Goal: Task Accomplishment & Management: Manage account settings

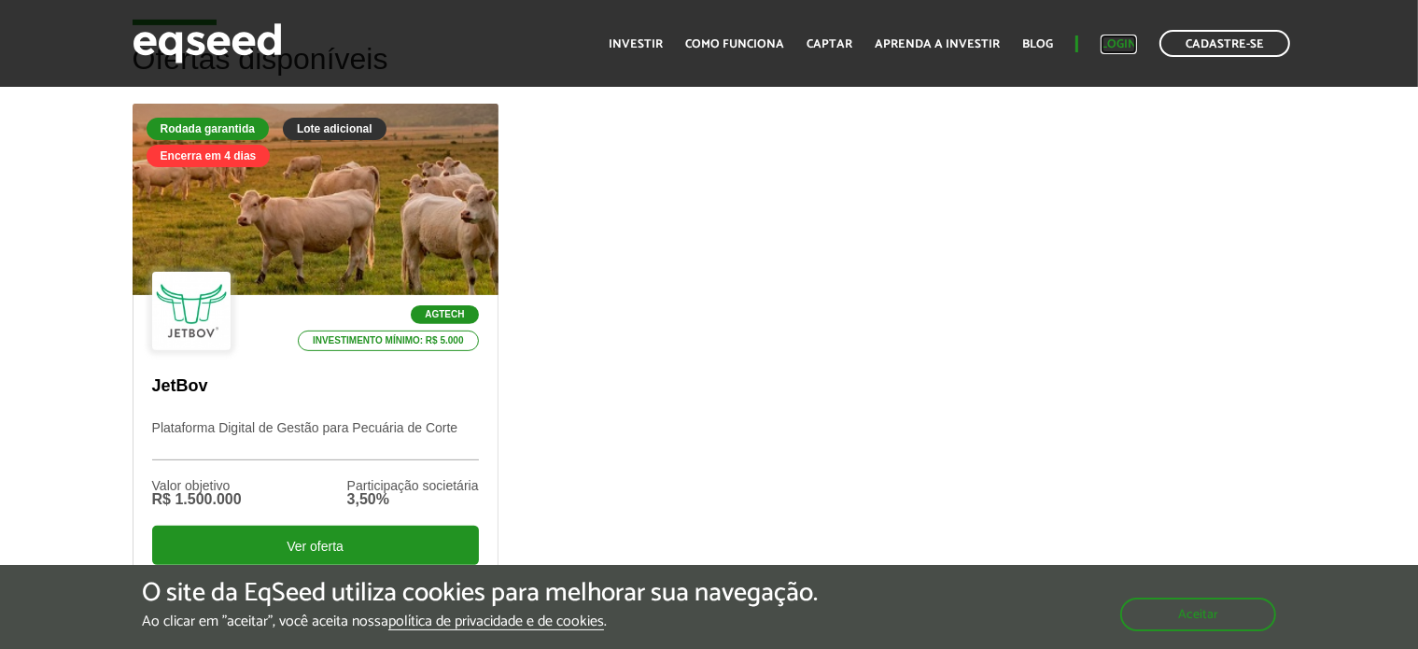
click at [1111, 47] on link "Login" at bounding box center [1119, 44] width 36 height 12
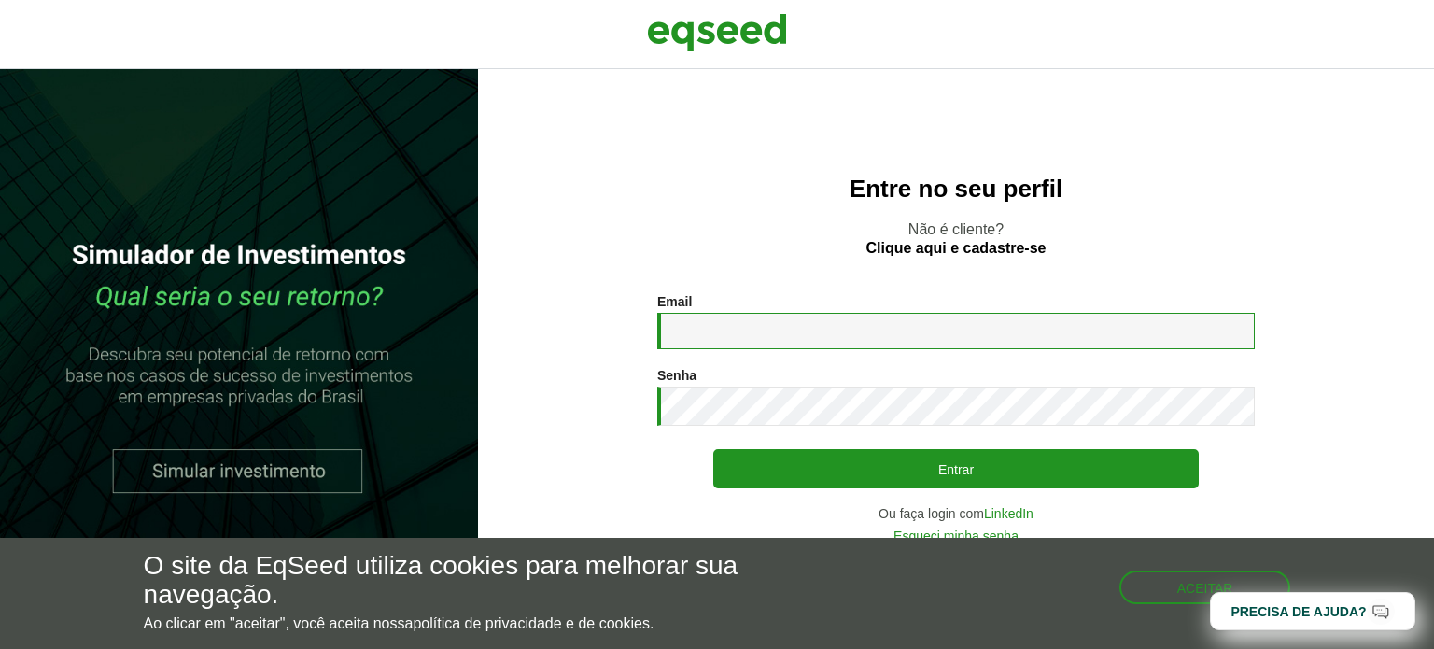
click at [773, 340] on input "Email *" at bounding box center [955, 331] width 597 height 36
type input "**********"
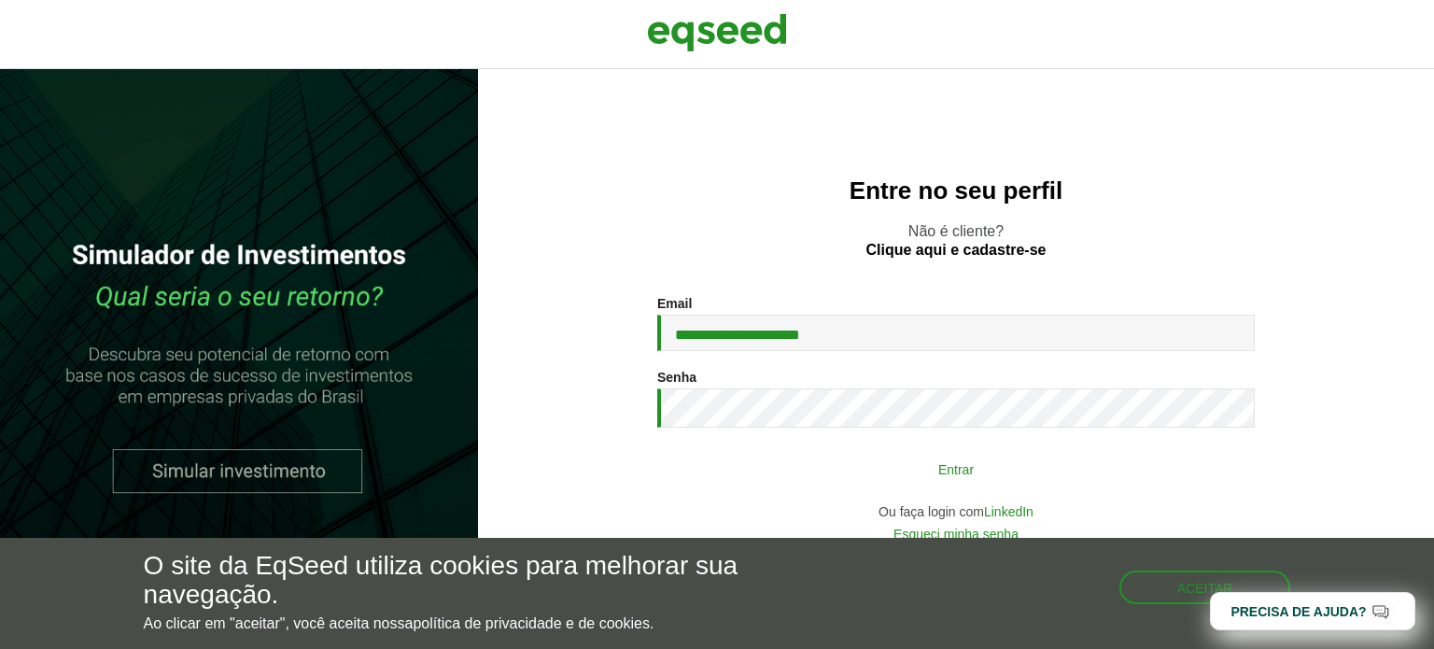
click at [866, 470] on button "Entrar" at bounding box center [955, 468] width 485 height 35
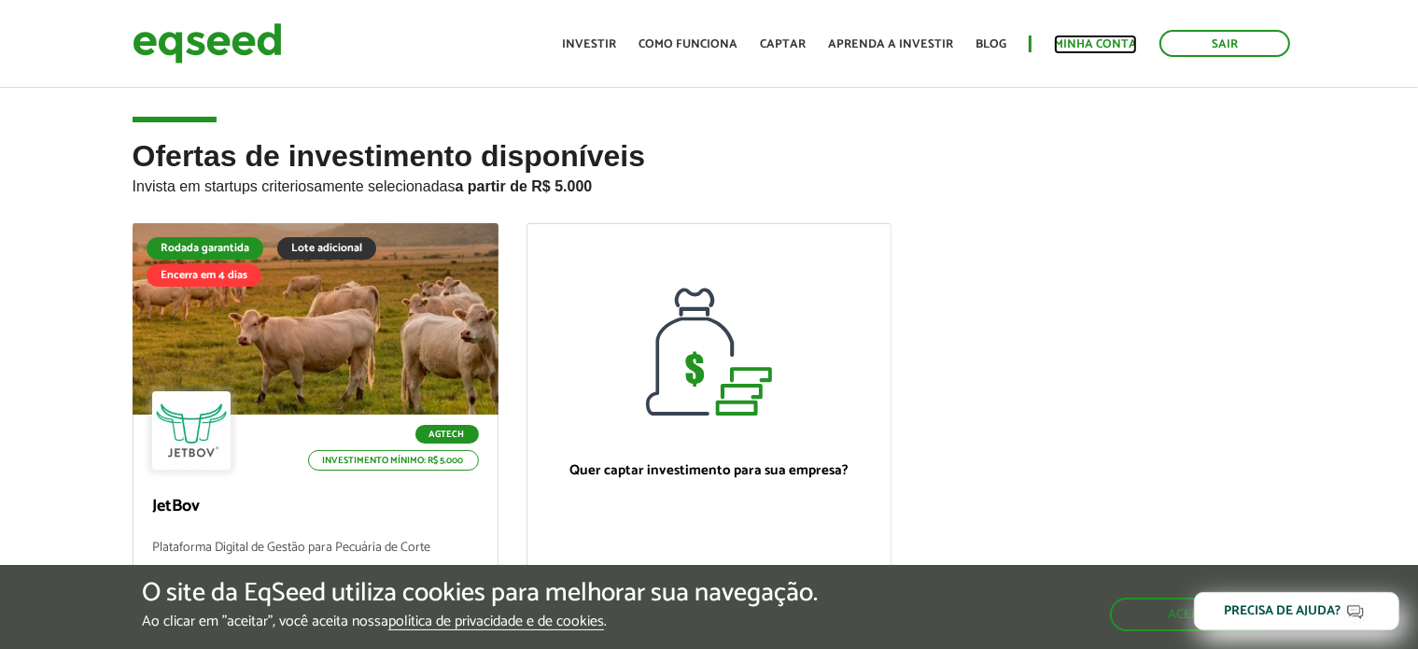
click at [1105, 38] on link "Minha conta" at bounding box center [1095, 44] width 83 height 12
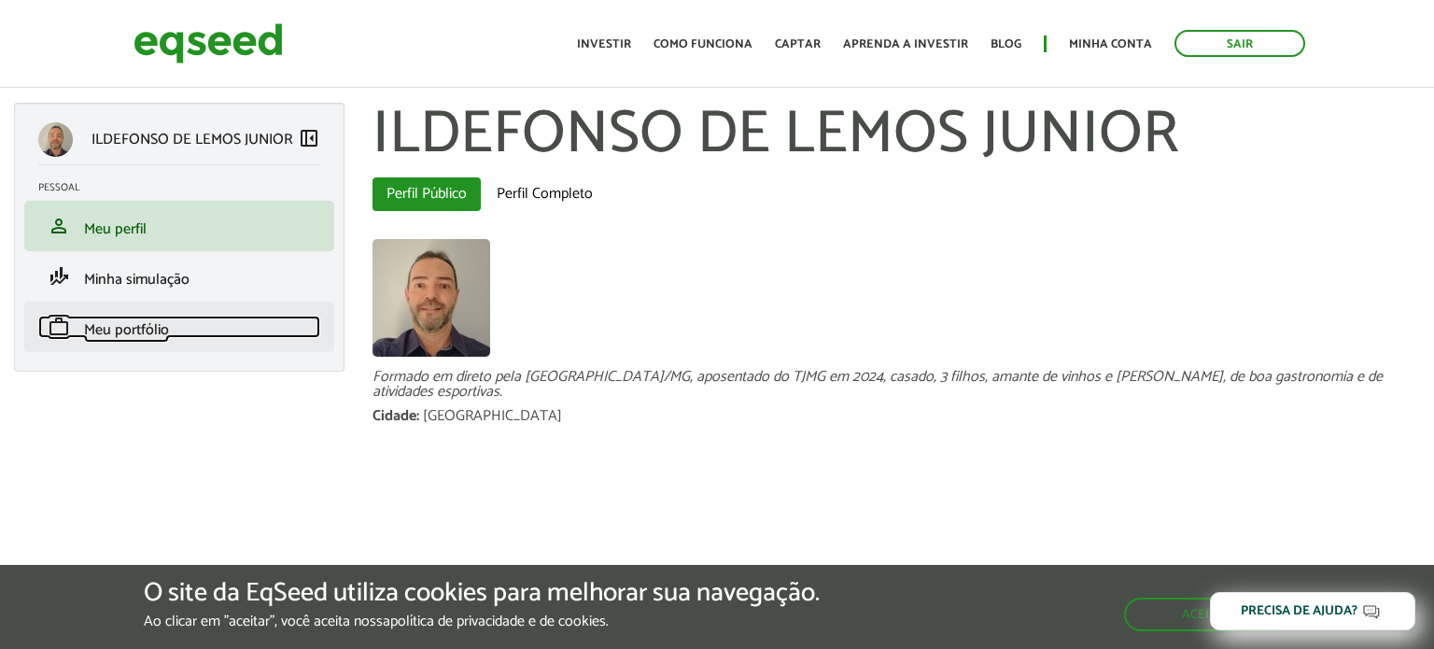
click at [142, 323] on span "Meu portfólio" at bounding box center [126, 329] width 85 height 25
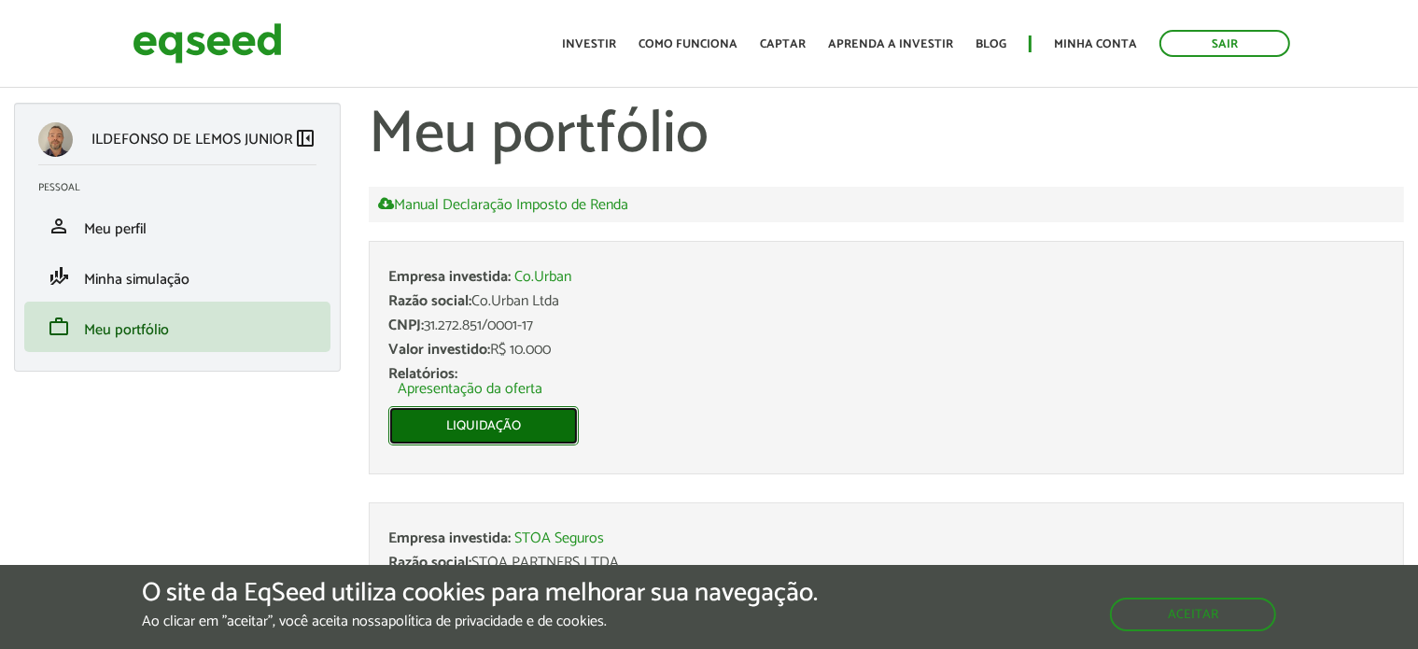
click at [556, 421] on link "Liquidação" at bounding box center [483, 425] width 190 height 39
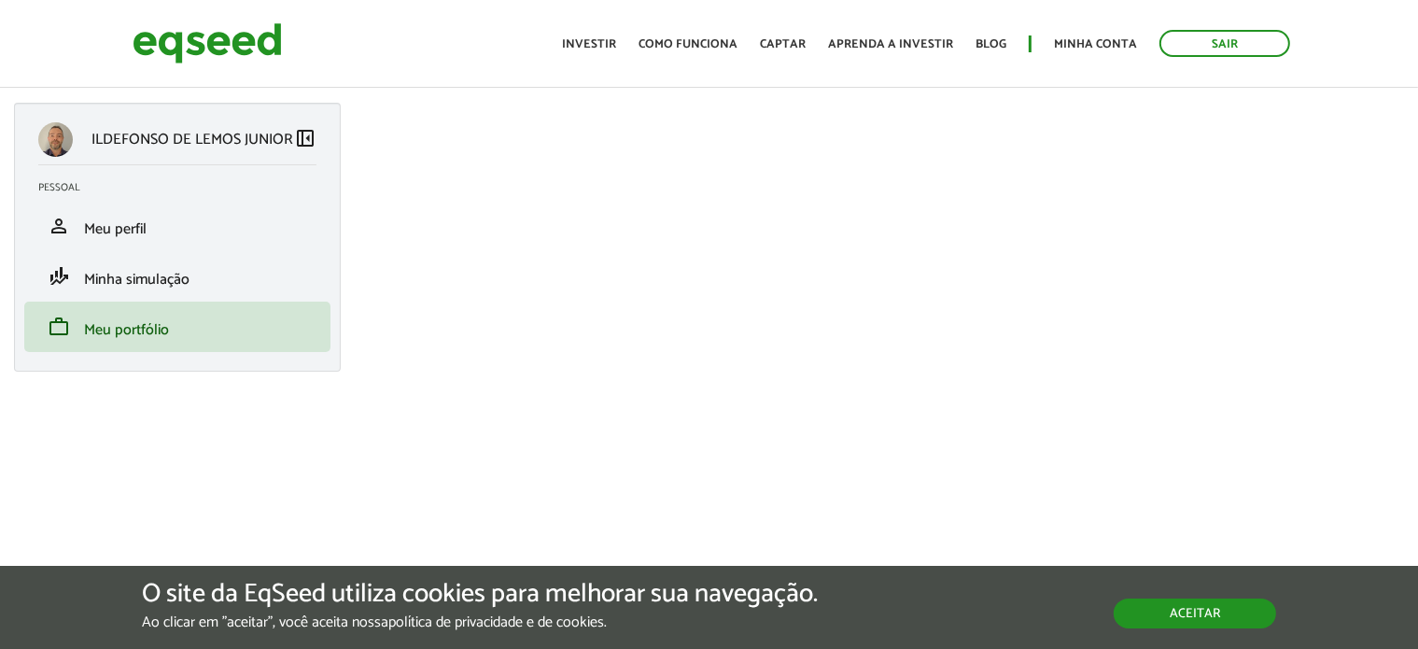
click at [1191, 605] on button "Aceitar" at bounding box center [1195, 613] width 162 height 30
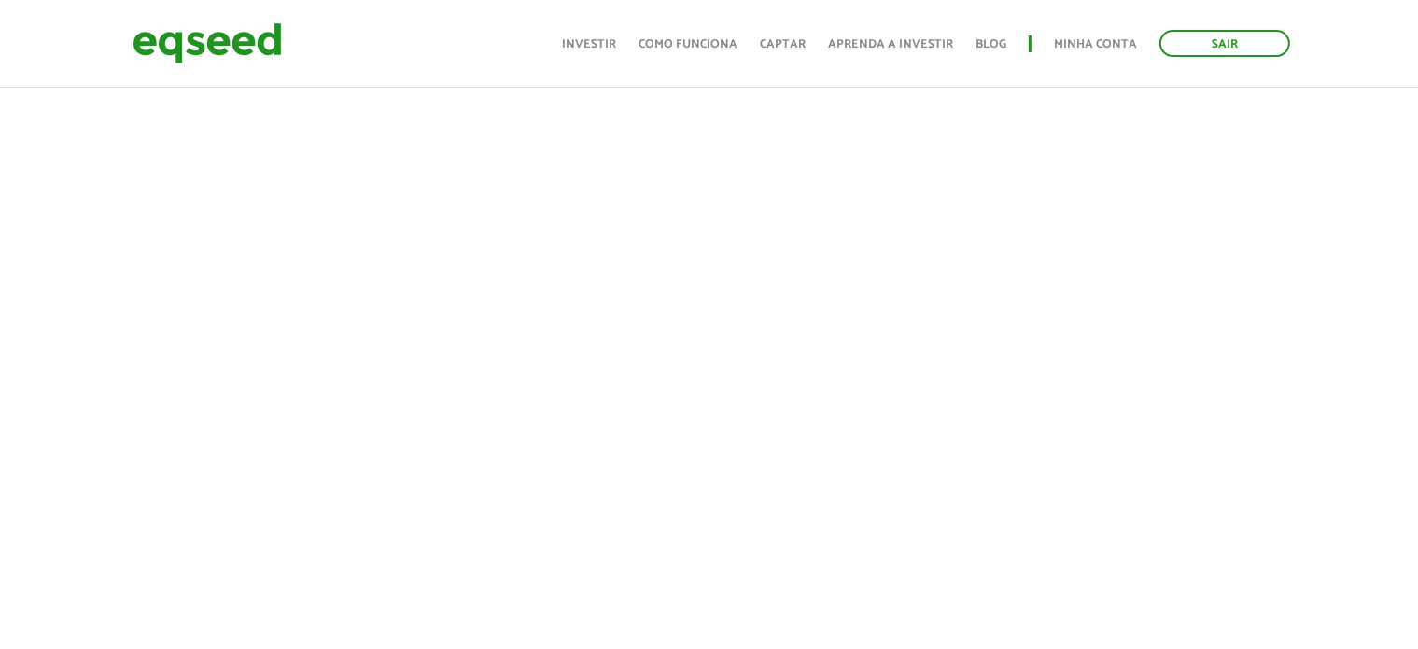
scroll to position [902, 0]
click at [1228, 50] on link "Sair" at bounding box center [1225, 43] width 131 height 27
